Goal: Transaction & Acquisition: Book appointment/travel/reservation

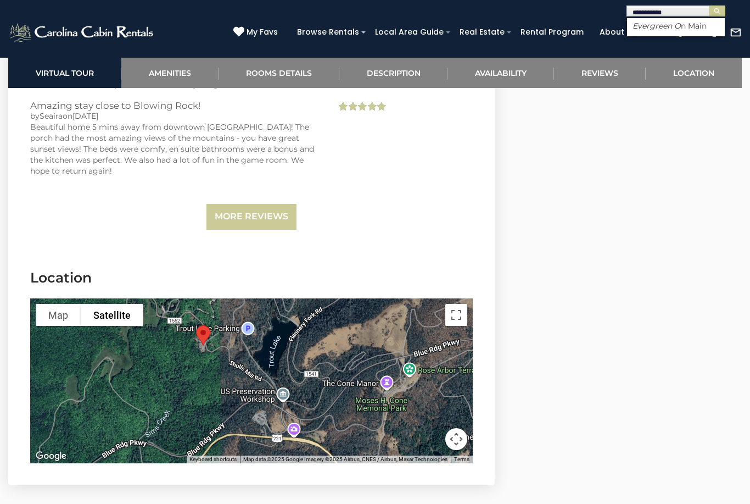
type input "**********"
click at [717, 11] on button "submit" at bounding box center [717, 10] width 16 height 11
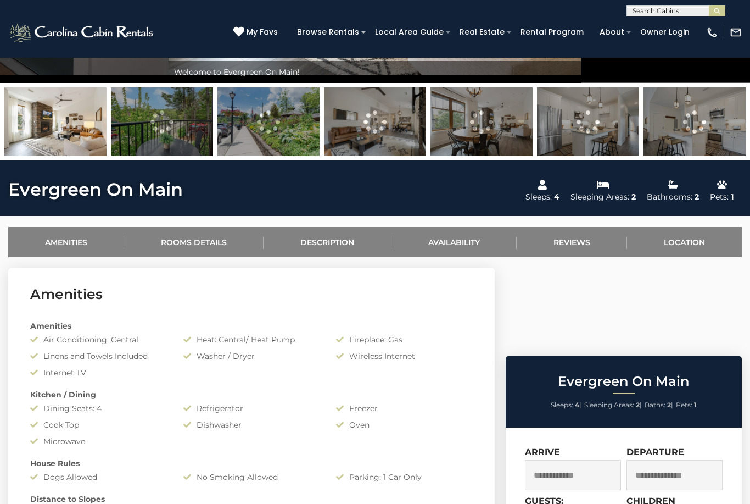
click at [467, 242] on link "Availability" at bounding box center [454, 242] width 125 height 30
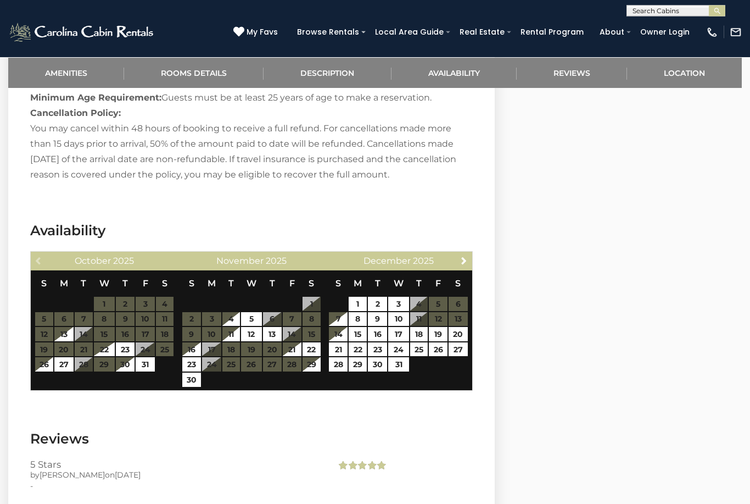
scroll to position [1313, 0]
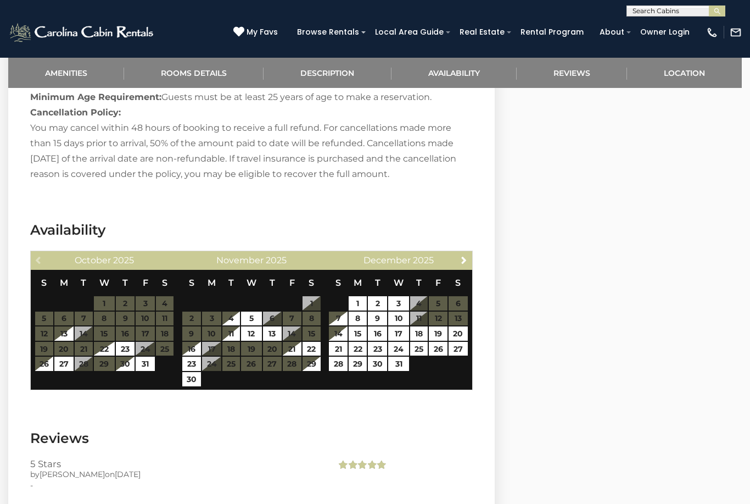
click at [657, 12] on input "text" at bounding box center [675, 13] width 96 height 11
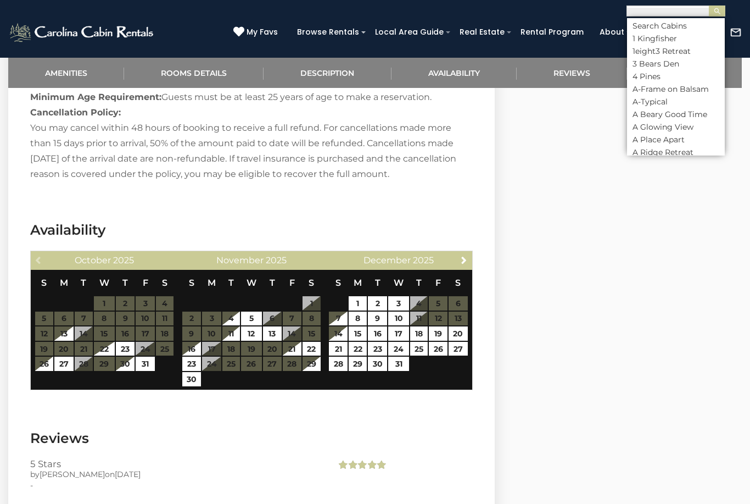
scroll to position [1312, 0]
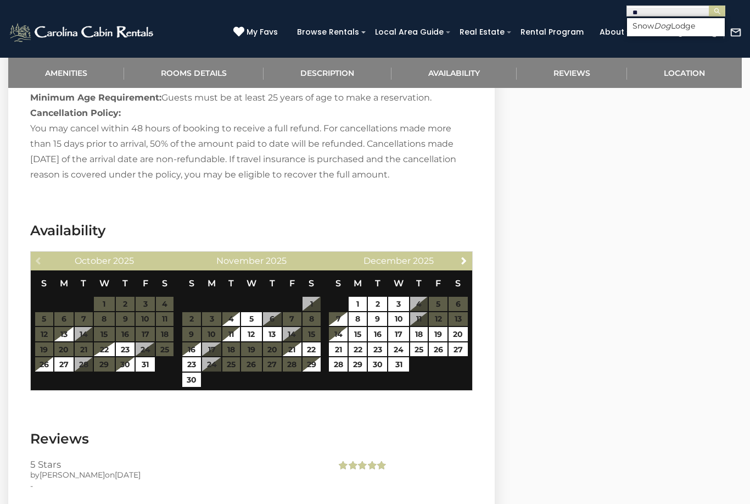
type input "*"
type input "********"
click at [717, 10] on button "submit" at bounding box center [717, 10] width 16 height 11
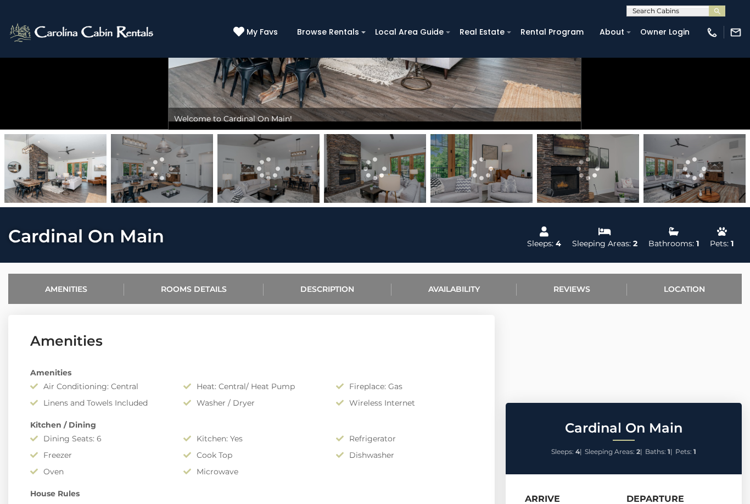
click at [472, 287] on link "Availability" at bounding box center [454, 289] width 125 height 30
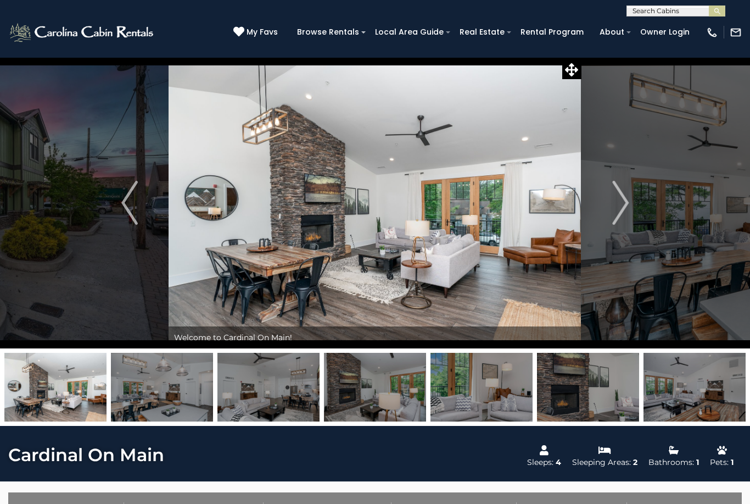
click at [622, 205] on img "Next" at bounding box center [621, 203] width 16 height 44
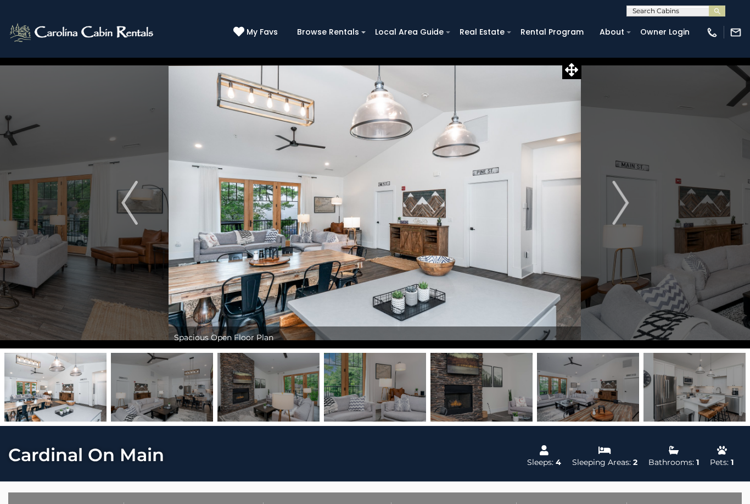
click at [623, 208] on img "Next" at bounding box center [621, 203] width 16 height 44
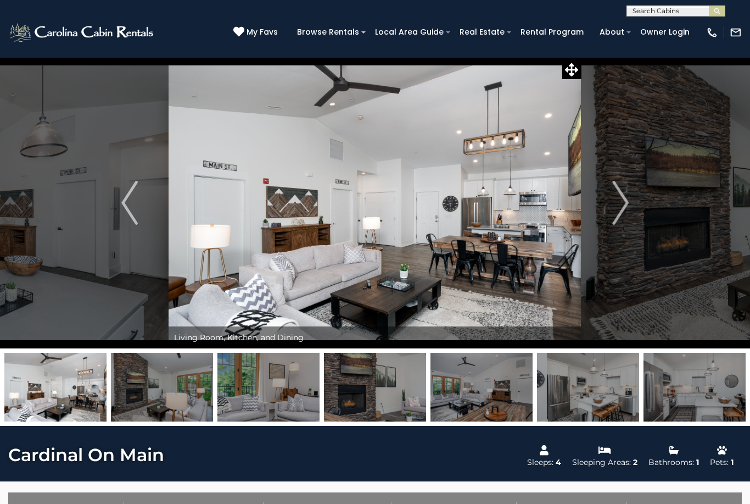
click at [620, 206] on img "Next" at bounding box center [621, 203] width 16 height 44
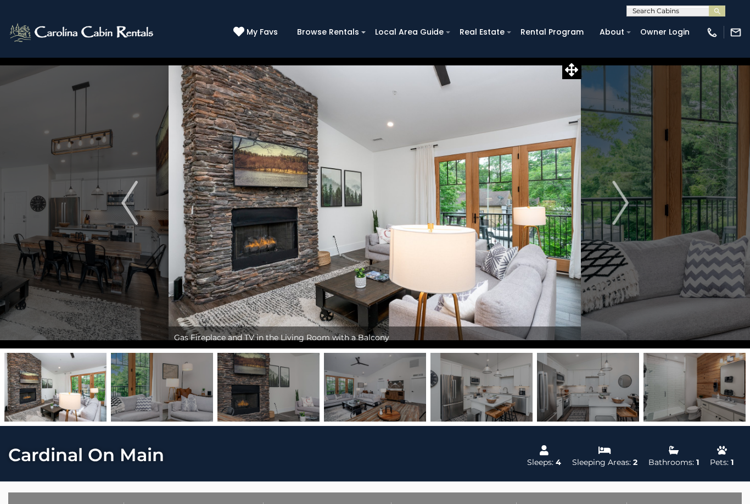
click at [621, 204] on img "Next" at bounding box center [621, 203] width 16 height 44
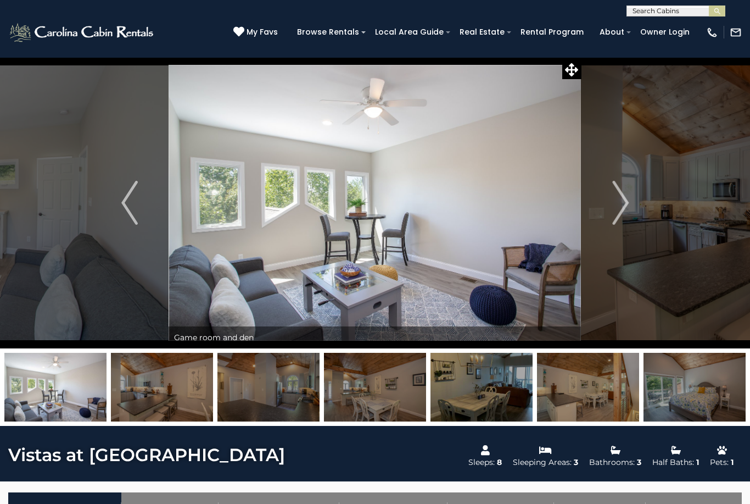
select select "*"
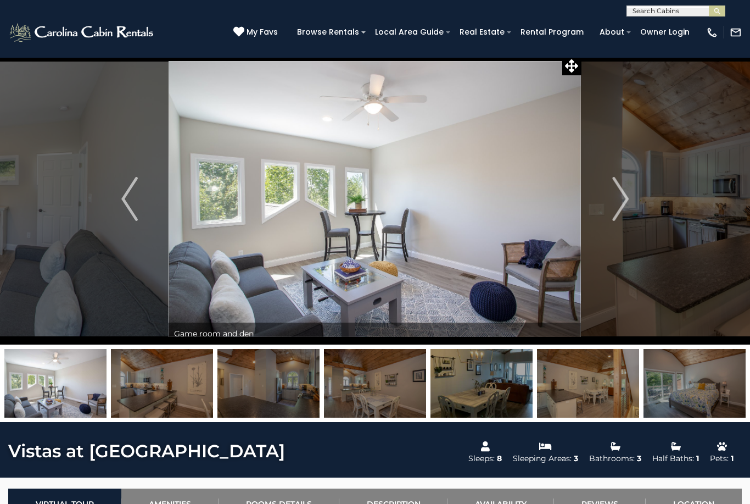
click at [129, 204] on img "Previous" at bounding box center [129, 199] width 16 height 44
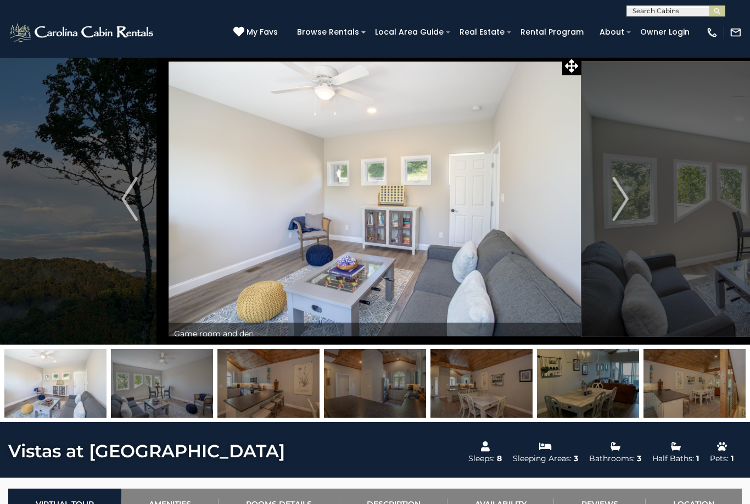
click at [144, 213] on button "Previous" at bounding box center [130, 198] width 78 height 291
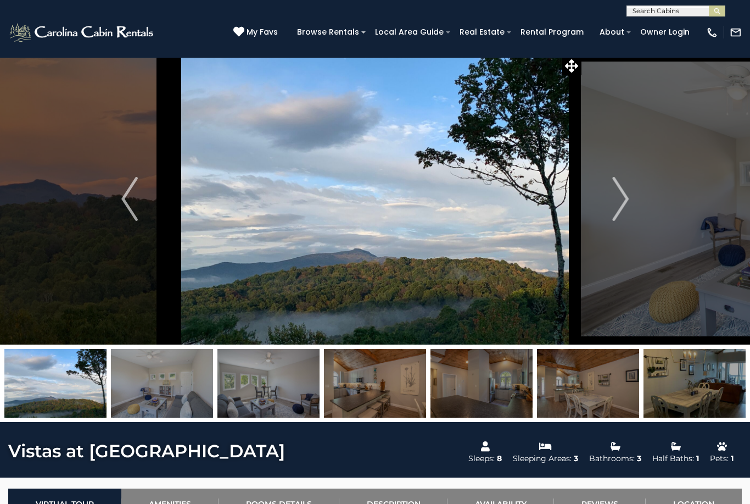
click at [133, 199] on img "Previous" at bounding box center [129, 199] width 16 height 44
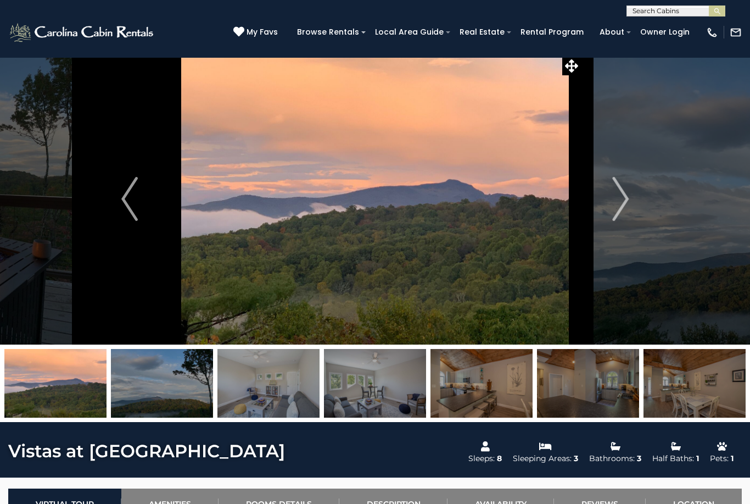
click at [140, 216] on button "Previous" at bounding box center [130, 198] width 78 height 291
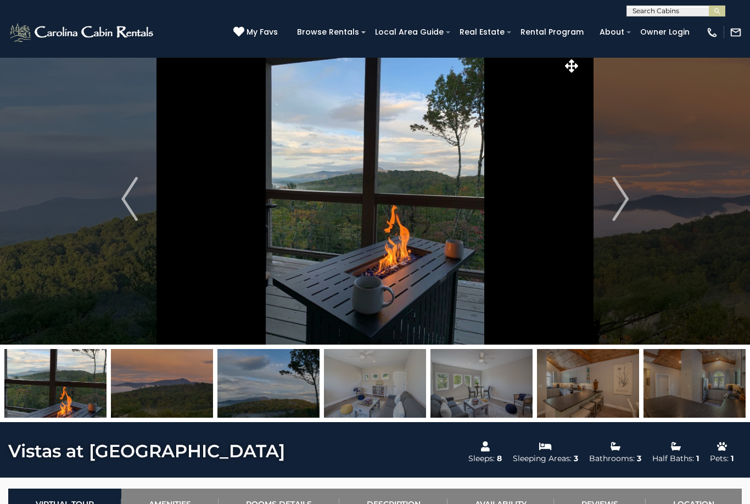
click at [144, 199] on button "Previous" at bounding box center [130, 198] width 78 height 291
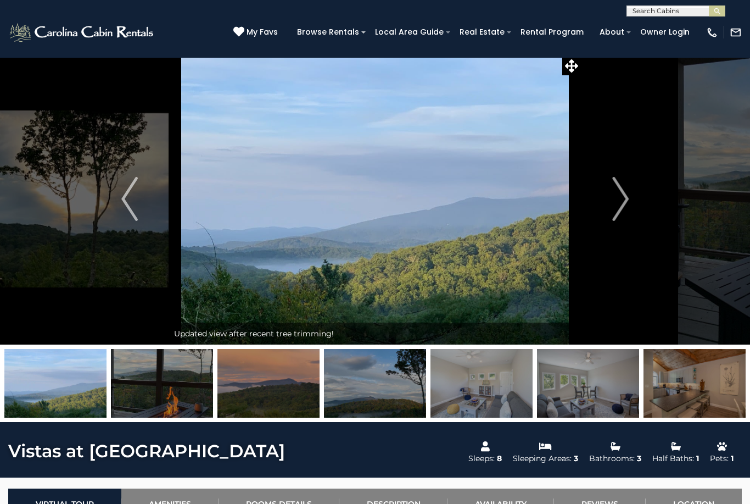
click at [130, 210] on img "Previous" at bounding box center [129, 199] width 16 height 44
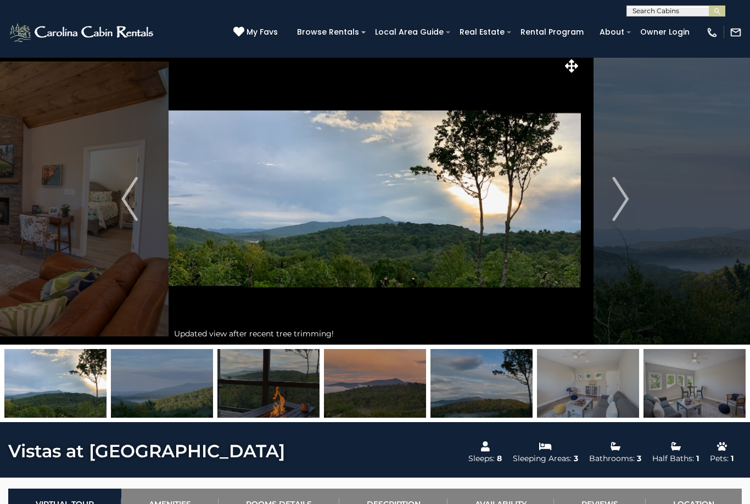
click at [126, 218] on img "Previous" at bounding box center [129, 199] width 16 height 44
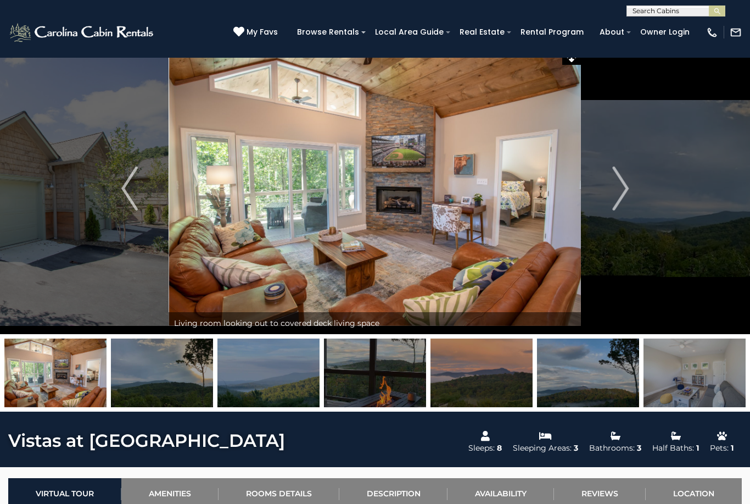
scroll to position [15, 0]
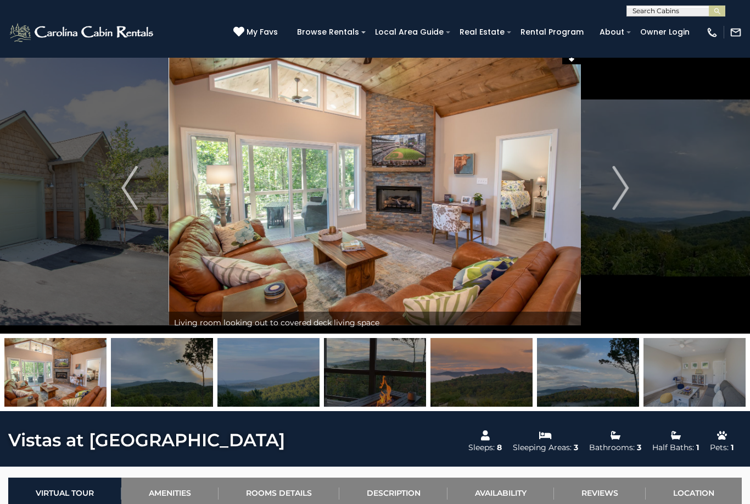
click at [123, 202] on img "Previous" at bounding box center [129, 188] width 16 height 44
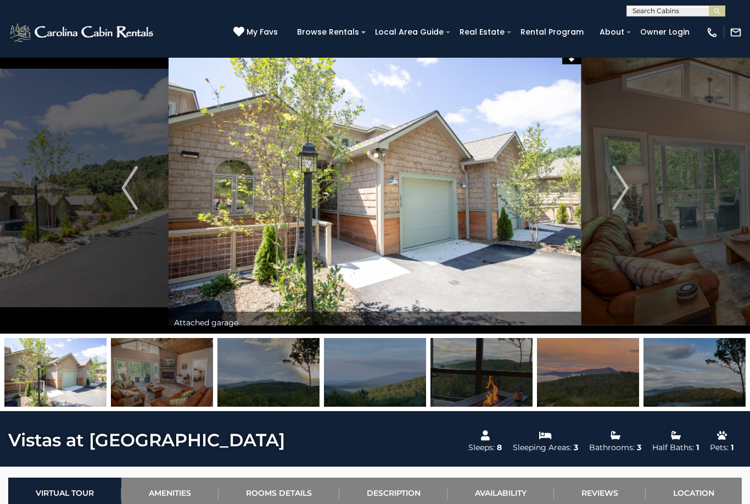
click at [135, 191] on img "Previous" at bounding box center [129, 188] width 16 height 44
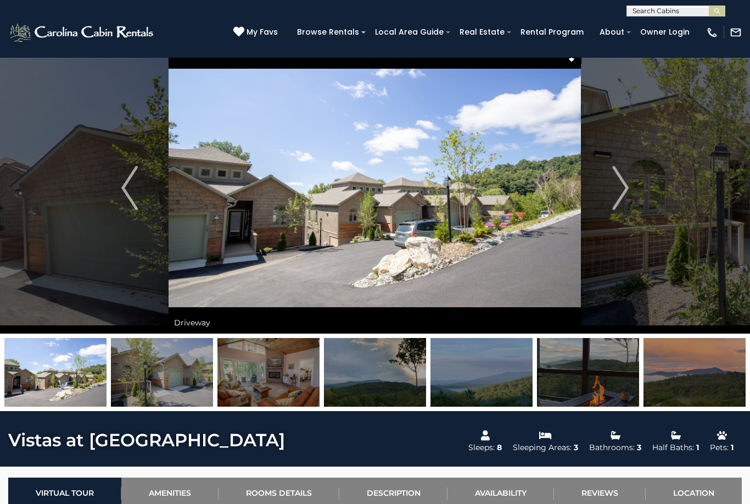
click at [559, 80] on img at bounding box center [375, 187] width 413 height 291
click at [560, 80] on img at bounding box center [375, 187] width 413 height 291
click at [451, 178] on img at bounding box center [375, 187] width 413 height 291
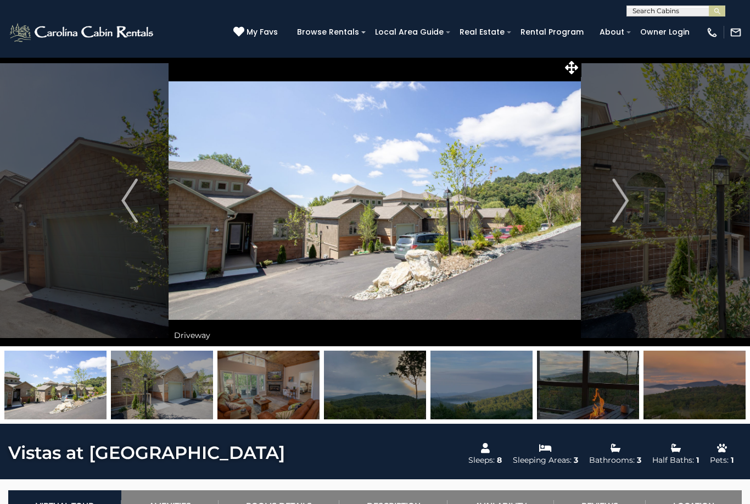
scroll to position [0, 0]
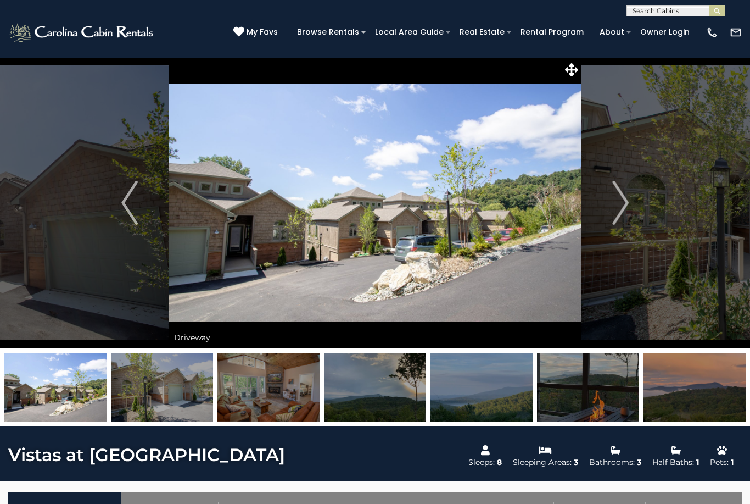
click at [579, 73] on span at bounding box center [572, 69] width 19 height 19
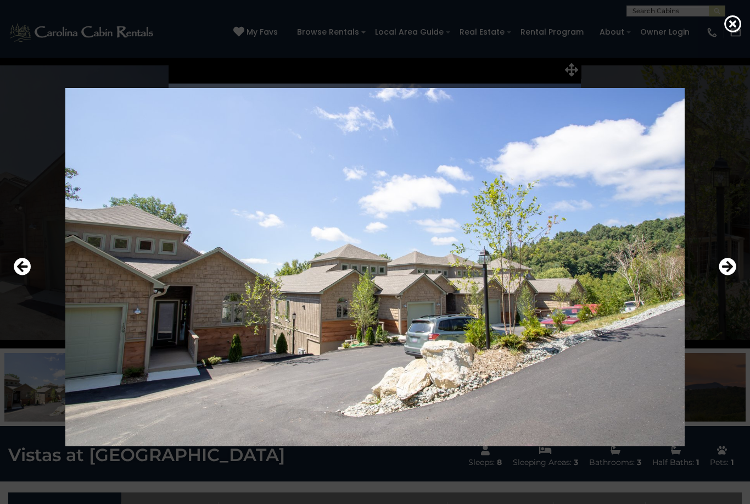
click at [19, 275] on icon "Previous" at bounding box center [23, 267] width 18 height 18
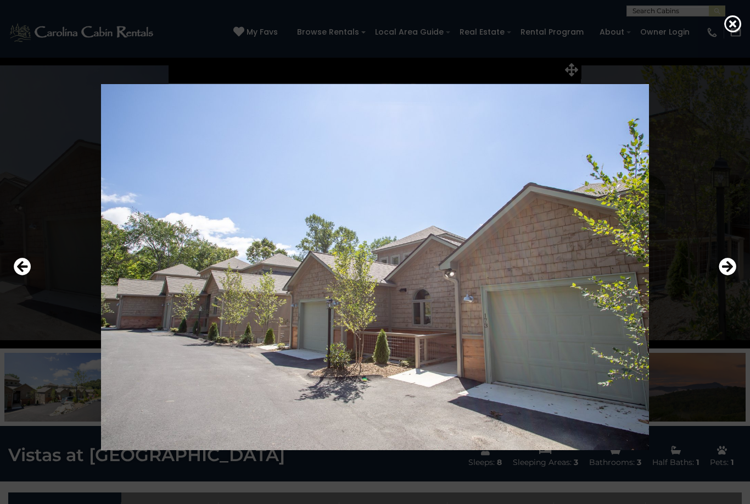
click at [29, 275] on icon "Previous" at bounding box center [23, 267] width 18 height 18
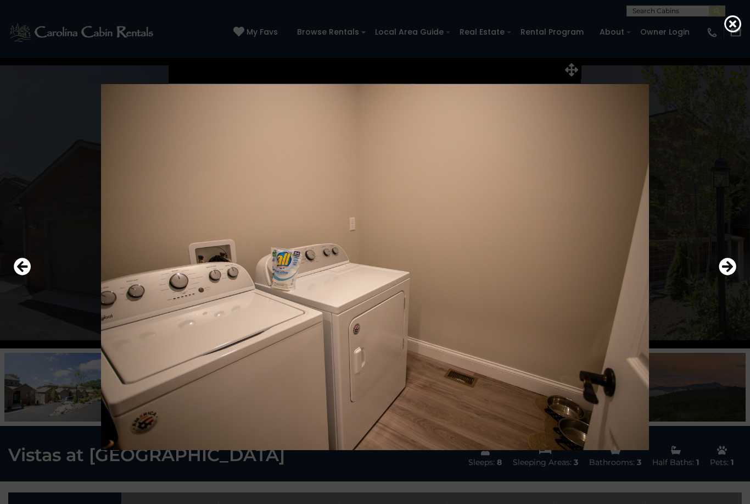
click at [25, 275] on icon "Previous" at bounding box center [23, 267] width 18 height 18
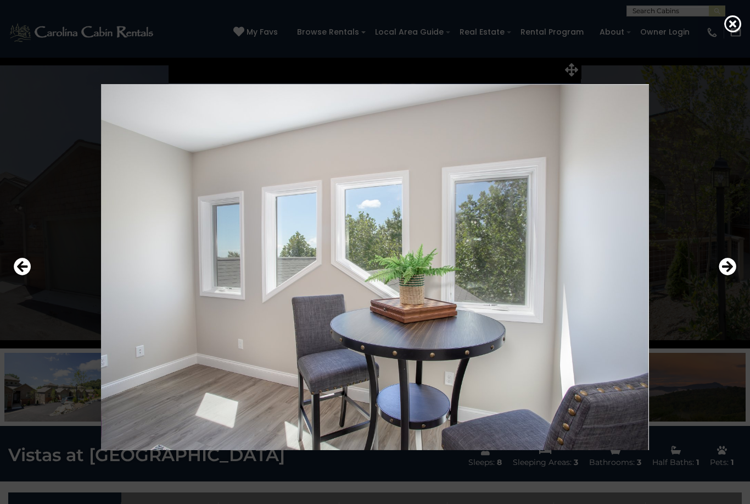
click at [28, 275] on icon "Previous" at bounding box center [23, 267] width 18 height 18
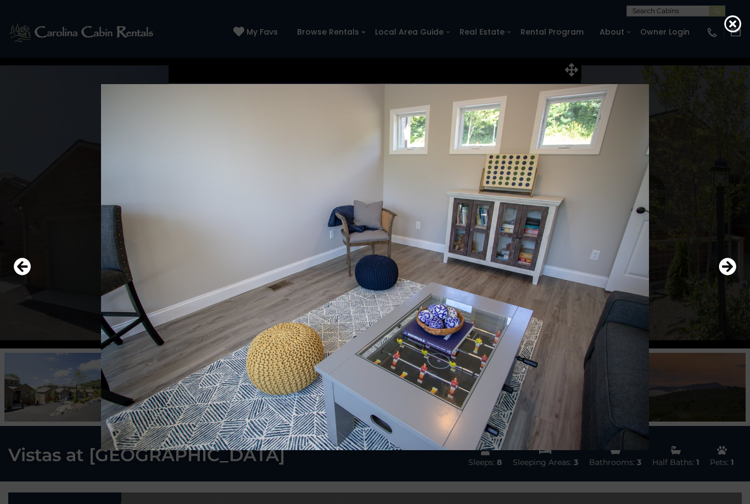
click at [20, 275] on icon "Previous" at bounding box center [23, 267] width 18 height 18
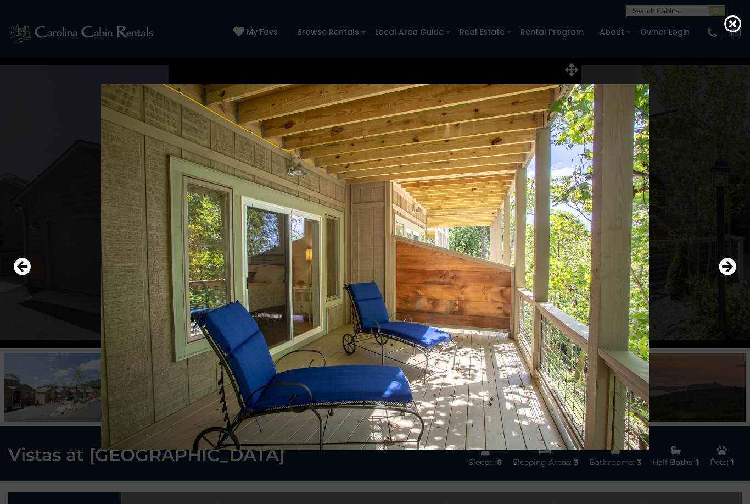
click at [27, 275] on icon "Previous" at bounding box center [23, 267] width 18 height 18
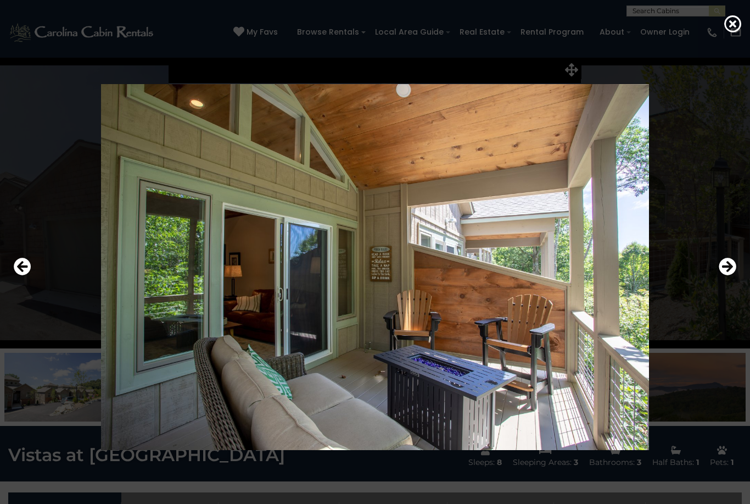
click at [27, 275] on icon "Previous" at bounding box center [23, 267] width 18 height 18
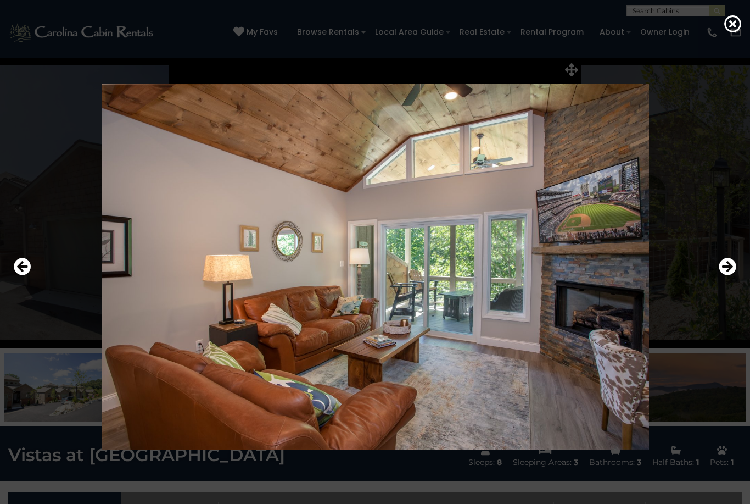
click at [22, 275] on icon "Previous" at bounding box center [23, 267] width 18 height 18
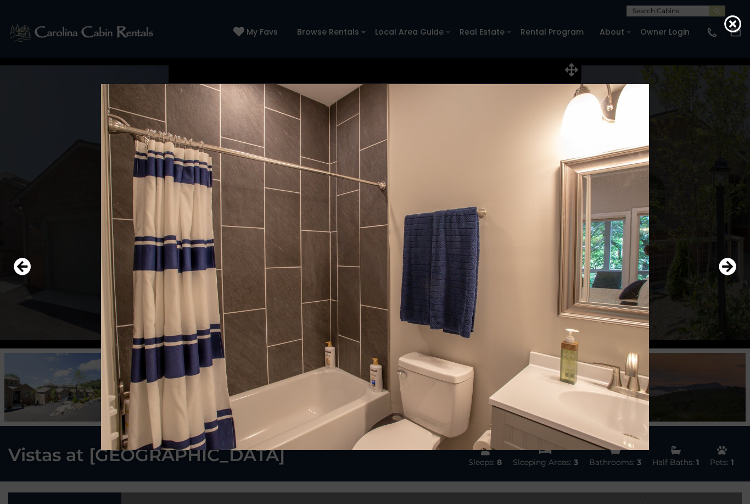
click at [19, 275] on icon "Previous" at bounding box center [23, 267] width 18 height 18
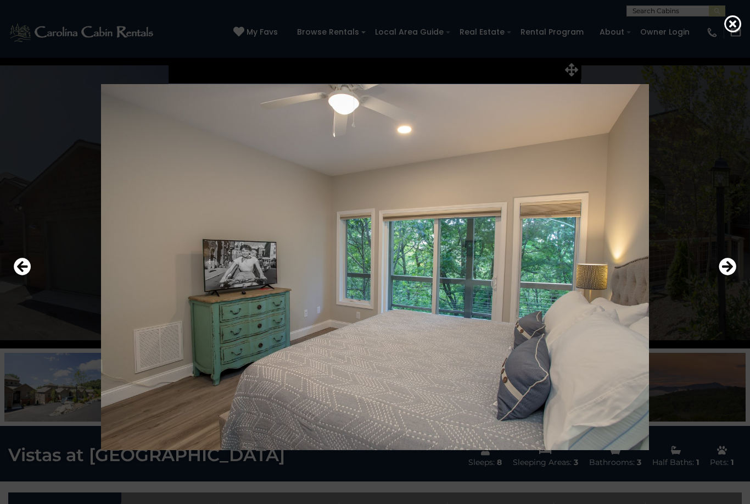
click at [23, 275] on icon "Previous" at bounding box center [23, 267] width 18 height 18
